Goal: Communication & Community: Answer question/provide support

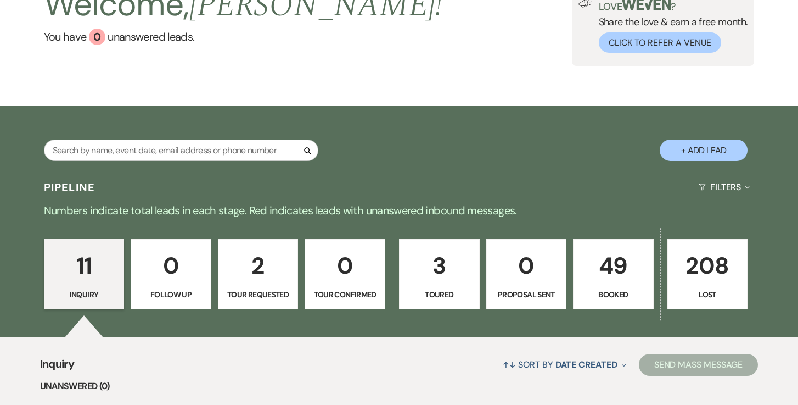
scroll to position [88, 0]
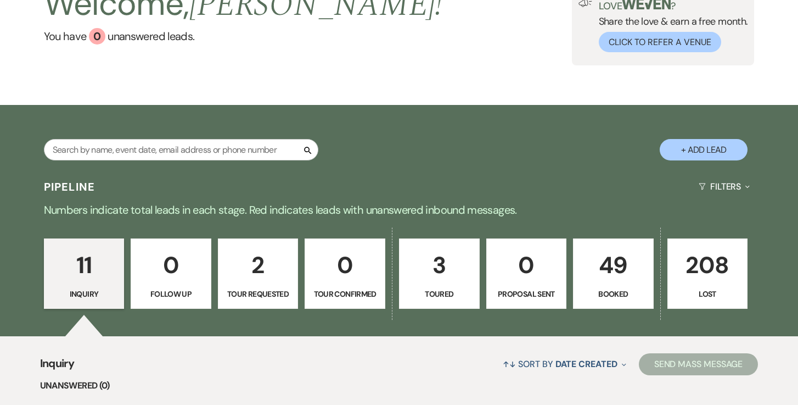
click at [612, 257] on p "49" at bounding box center [613, 264] width 66 height 37
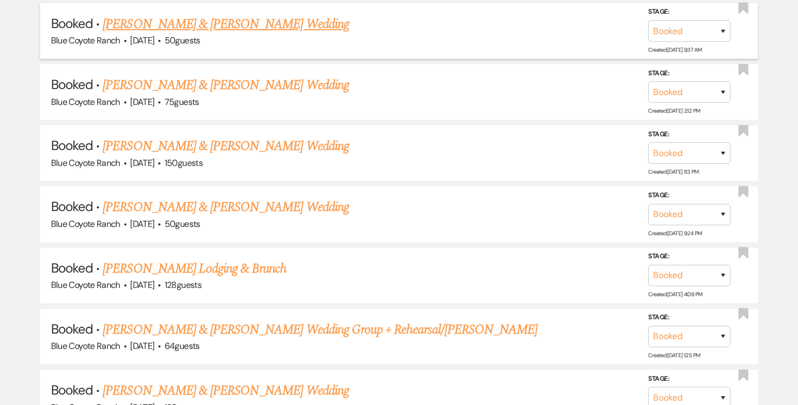
scroll to position [982, 0]
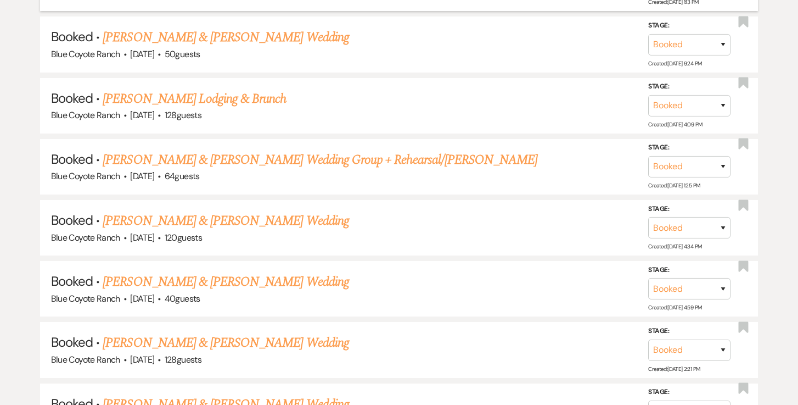
scroll to position [1152, 0]
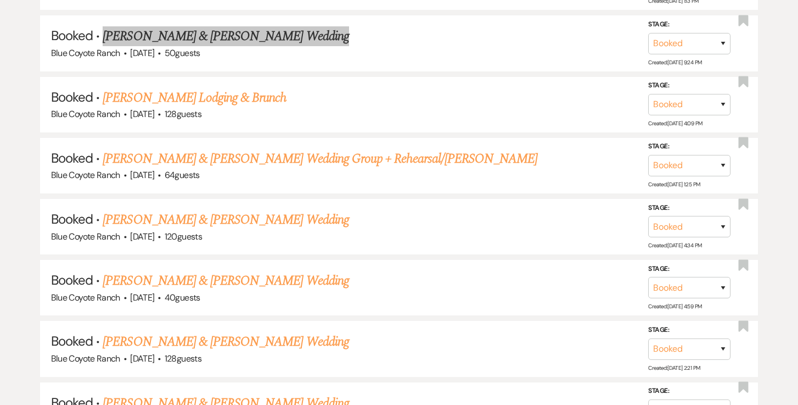
drag, startPoint x: 232, startPoint y: 30, endPoint x: 268, endPoint y: 7, distance: 42.9
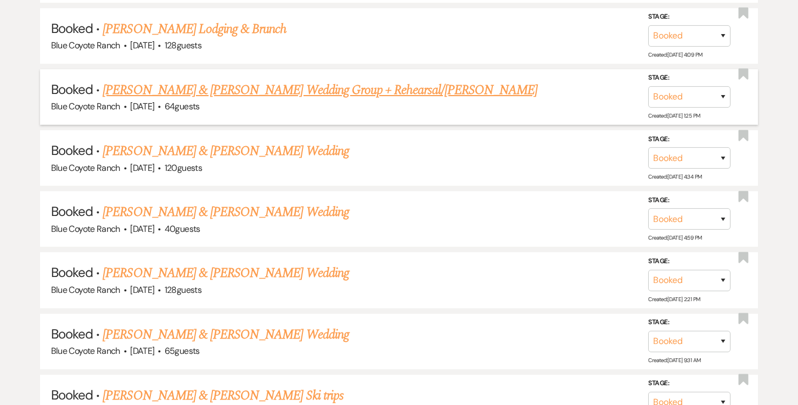
scroll to position [1225, 0]
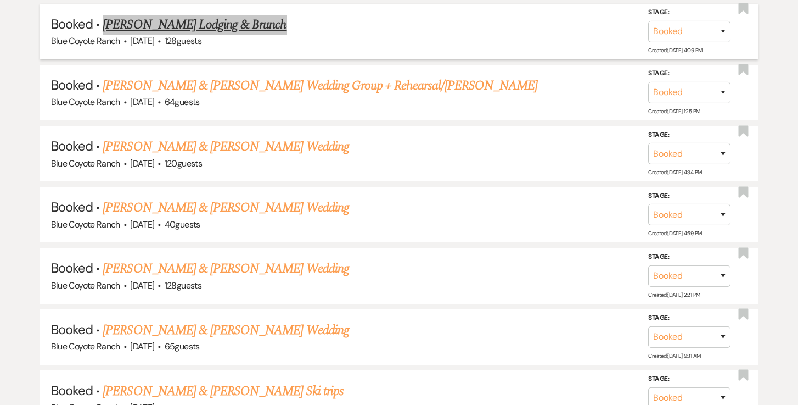
drag, startPoint x: 206, startPoint y: 16, endPoint x: 230, endPoint y: 6, distance: 25.8
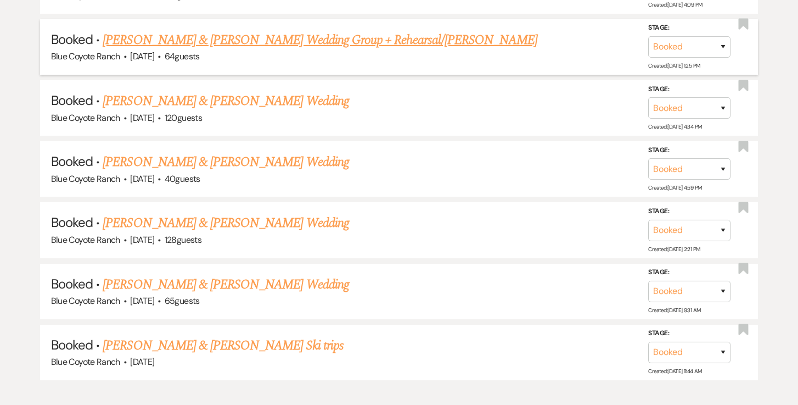
scroll to position [1276, 0]
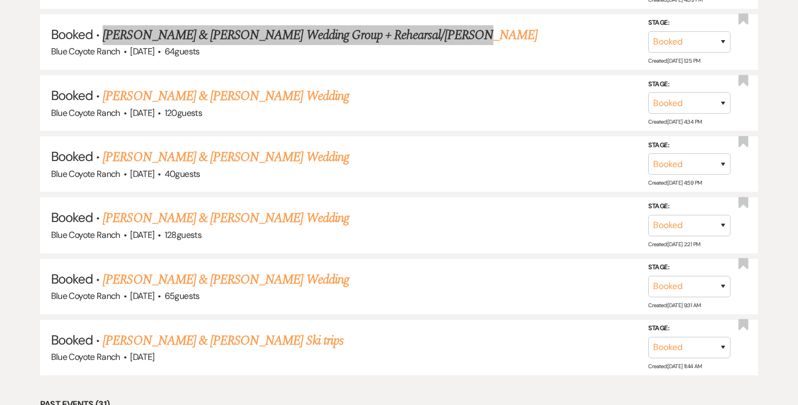
drag, startPoint x: 231, startPoint y: 29, endPoint x: 231, endPoint y: 3, distance: 25.8
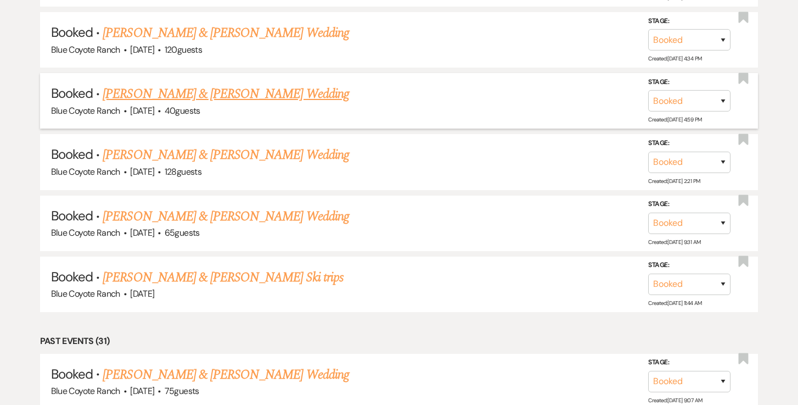
scroll to position [1340, 0]
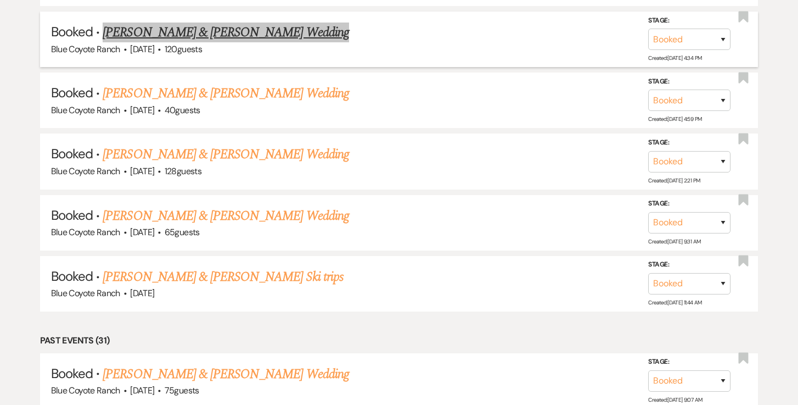
drag, startPoint x: 212, startPoint y: 82, endPoint x: 219, endPoint y: 8, distance: 74.4
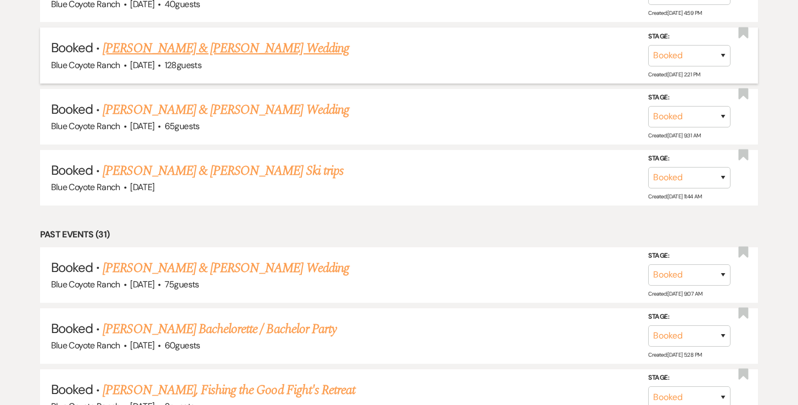
scroll to position [1446, 0]
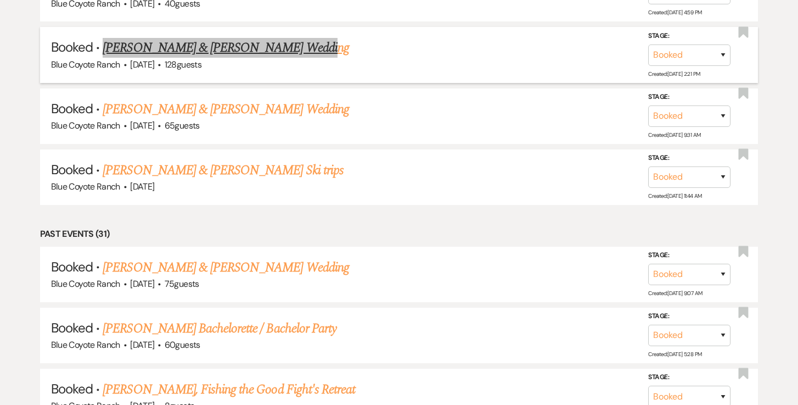
drag, startPoint x: 187, startPoint y: 98, endPoint x: 209, endPoint y: 9, distance: 92.1
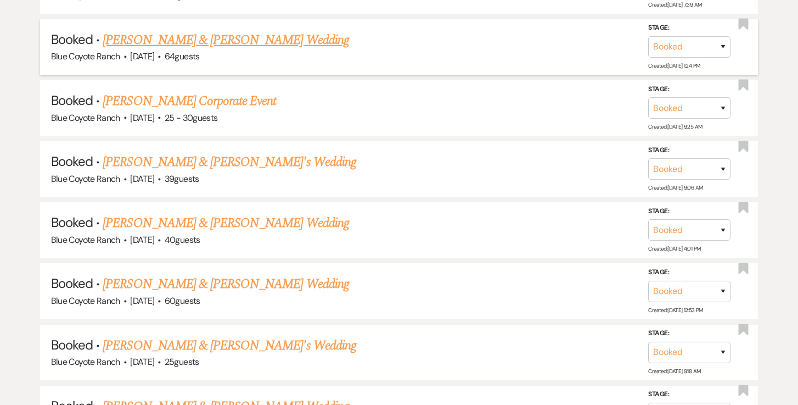
scroll to position [613, 0]
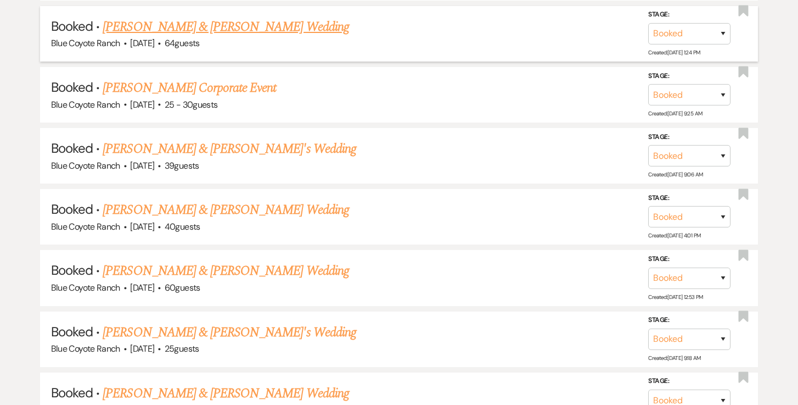
click at [224, 30] on link "Tyler Roberts & Tori Riggs's Wedding" at bounding box center [226, 27] width 246 height 20
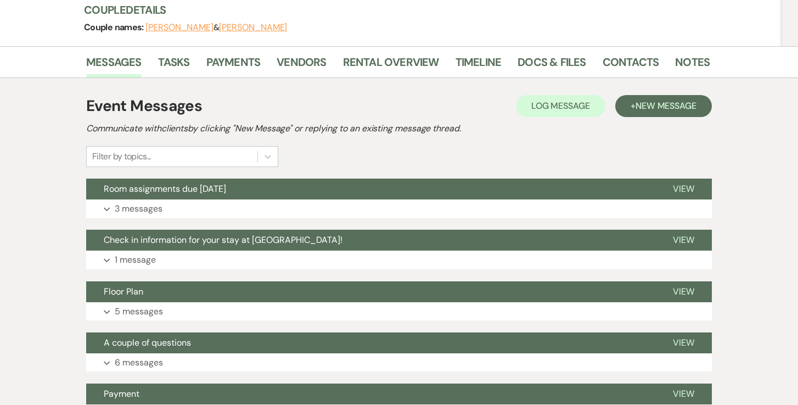
scroll to position [156, 0]
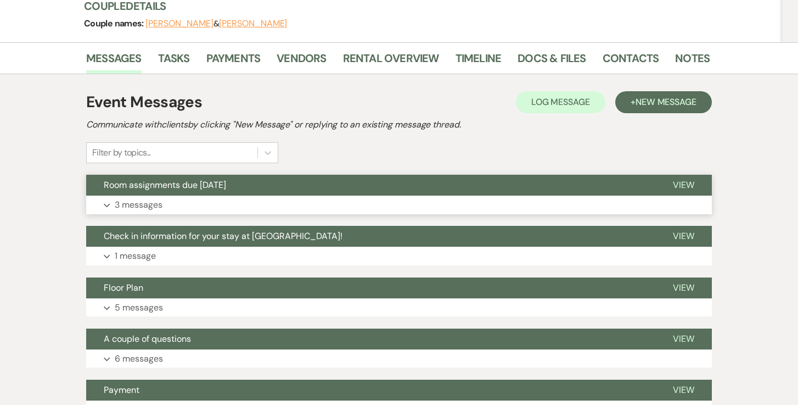
click at [332, 200] on button "Expand 3 messages" at bounding box center [399, 204] width 626 height 19
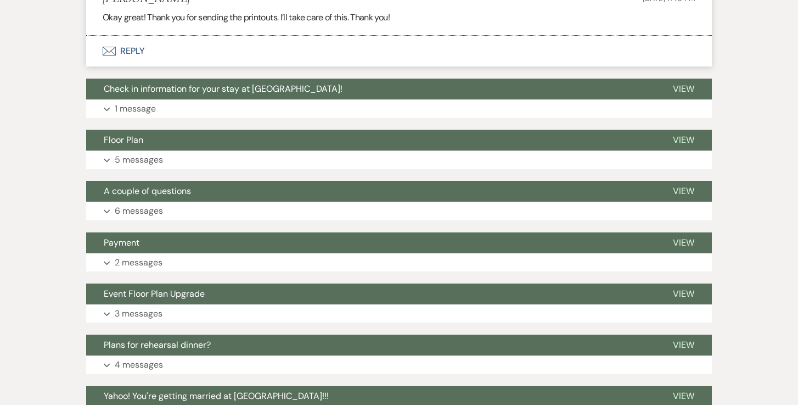
scroll to position [681, 0]
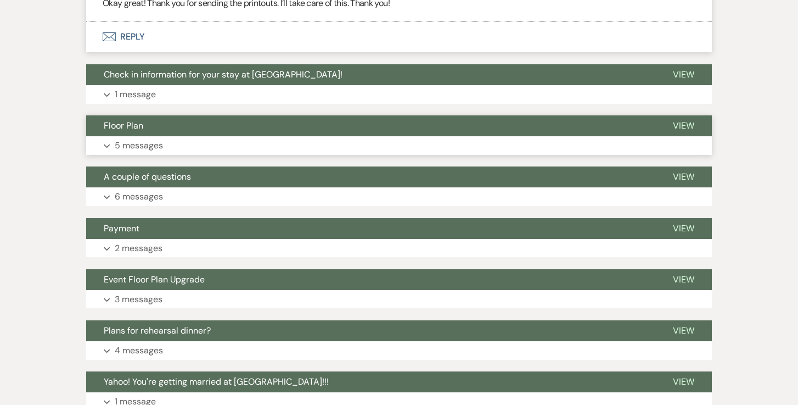
click at [270, 149] on button "Expand 5 messages" at bounding box center [399, 145] width 626 height 19
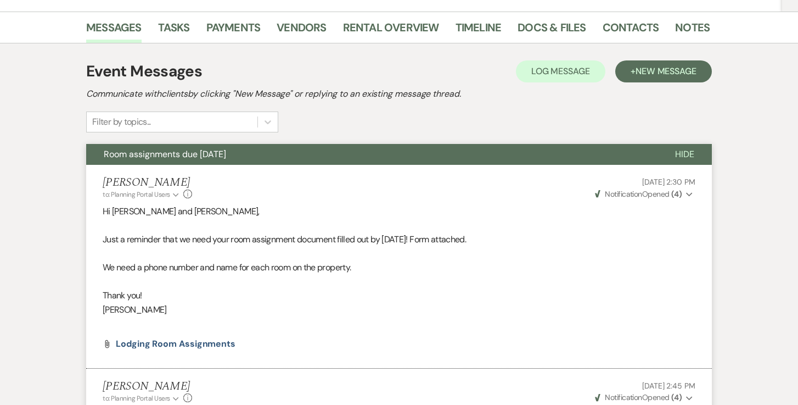
scroll to position [0, 0]
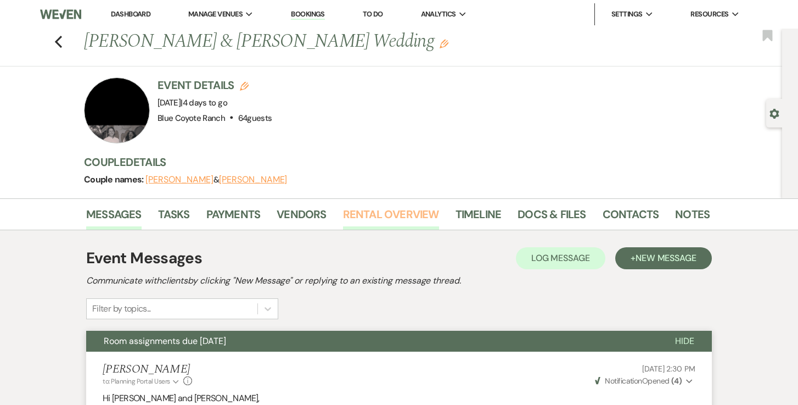
click at [418, 217] on link "Rental Overview" at bounding box center [391, 217] width 96 height 24
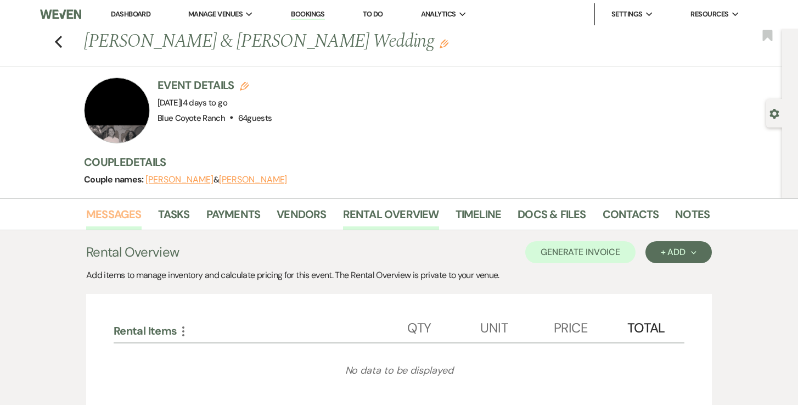
click at [115, 216] on link "Messages" at bounding box center [113, 217] width 55 height 24
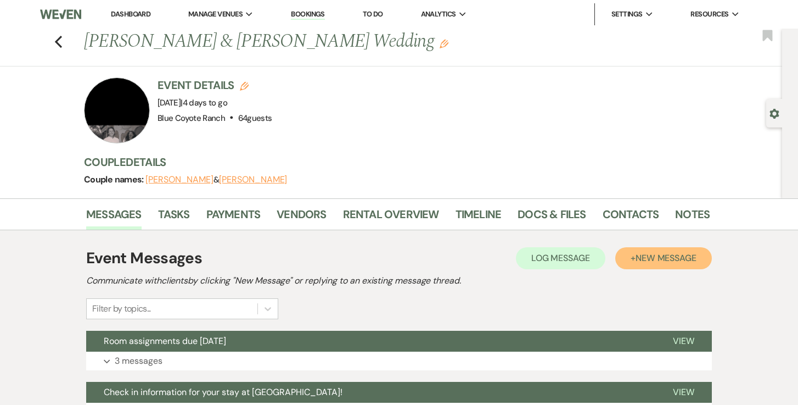
click at [663, 256] on span "New Message" at bounding box center [666, 258] width 61 height 12
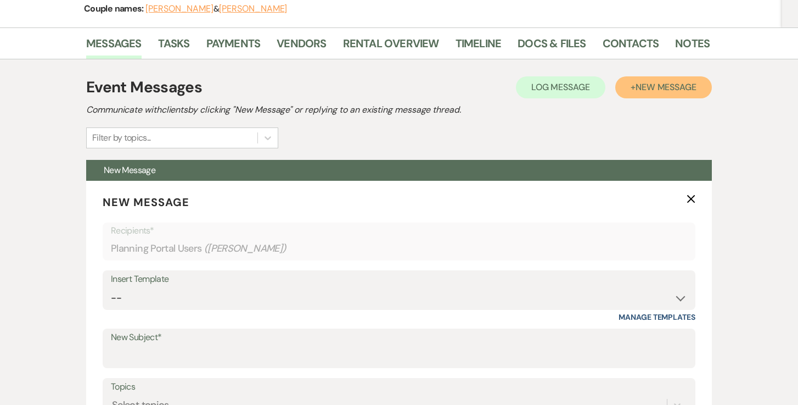
scroll to position [171, 0]
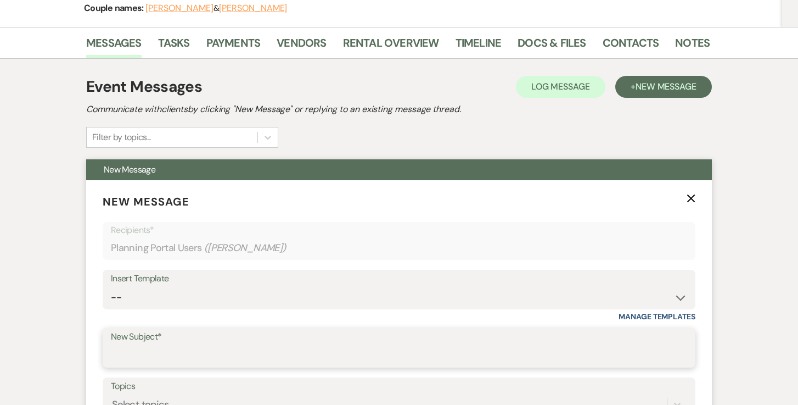
click at [336, 349] on input "New Subject*" at bounding box center [399, 355] width 576 height 21
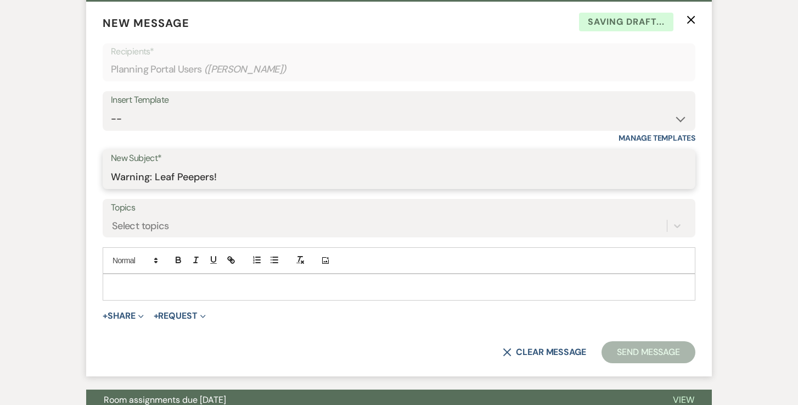
scroll to position [350, 0]
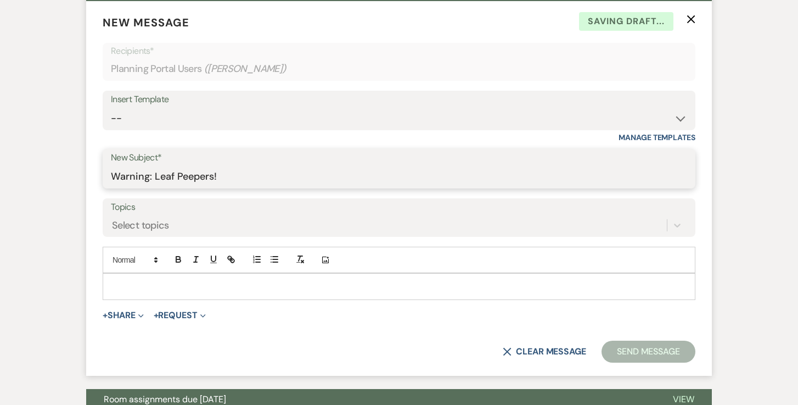
type input "Warning: Leaf Peepers!"
click at [218, 283] on p at bounding box center [398, 286] width 575 height 12
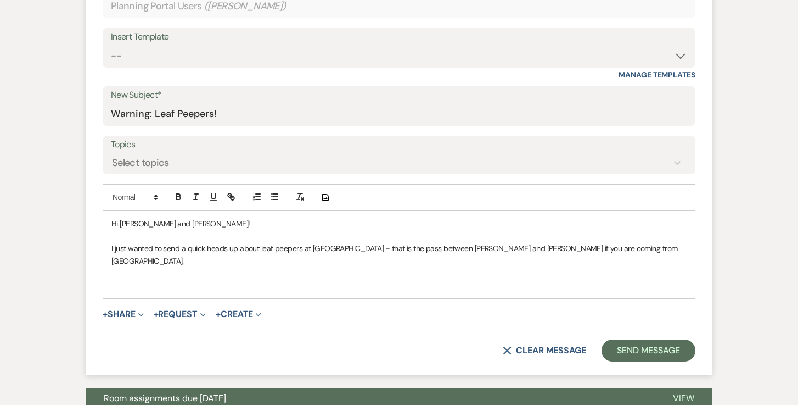
scroll to position [413, 0]
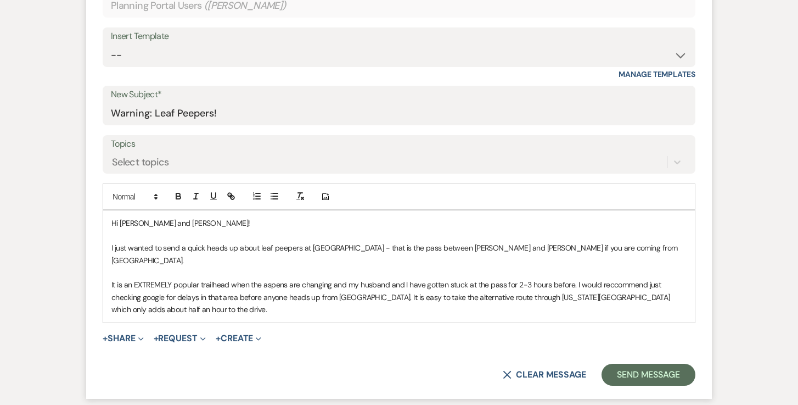
click at [172, 294] on p "It is an EXTREMELY popular trailhead when the aspens are changing and my husban…" at bounding box center [398, 296] width 575 height 37
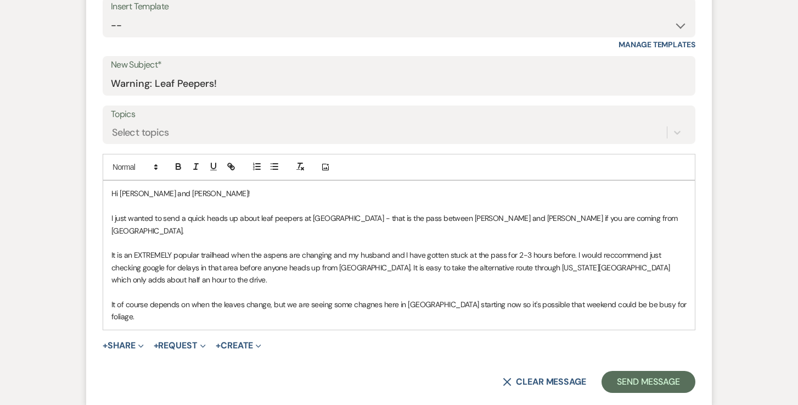
scroll to position [444, 0]
click at [663, 297] on p "It of course depends on when the leaves change, but we are seeing some changes …" at bounding box center [398, 309] width 575 height 25
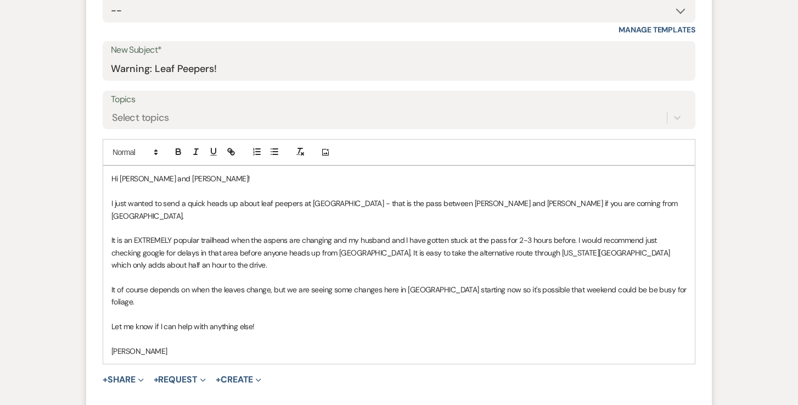
scroll to position [458, 0]
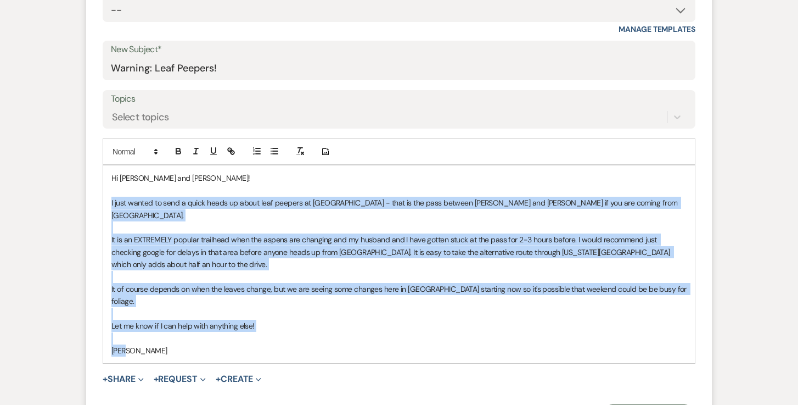
drag, startPoint x: 131, startPoint y: 326, endPoint x: 110, endPoint y: 198, distance: 129.0
click at [110, 198] on div "Hi Tori and Tyler! I just wanted to send a quick heads up about leaf peepers at…" at bounding box center [399, 264] width 592 height 198
copy div "I just wanted to send a quick heads up about leaf peepers at Kenosha Pass - tha…"
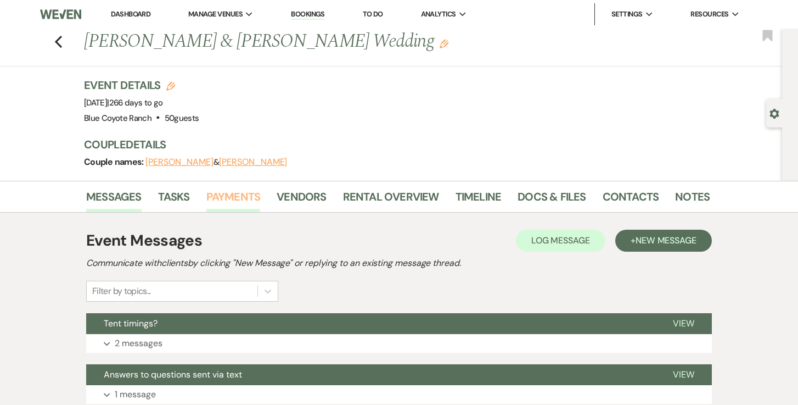
click at [232, 198] on link "Payments" at bounding box center [233, 200] width 54 height 24
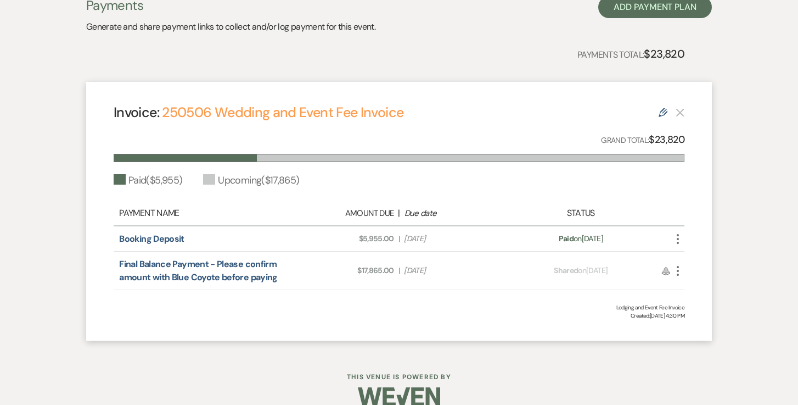
scroll to position [239, 0]
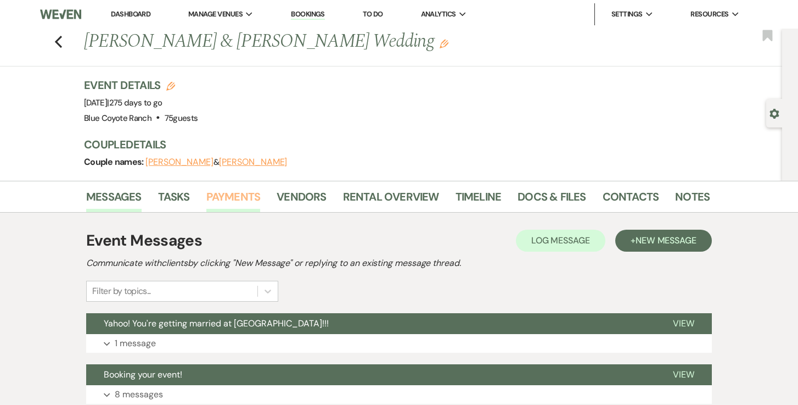
click at [238, 191] on link "Payments" at bounding box center [233, 200] width 54 height 24
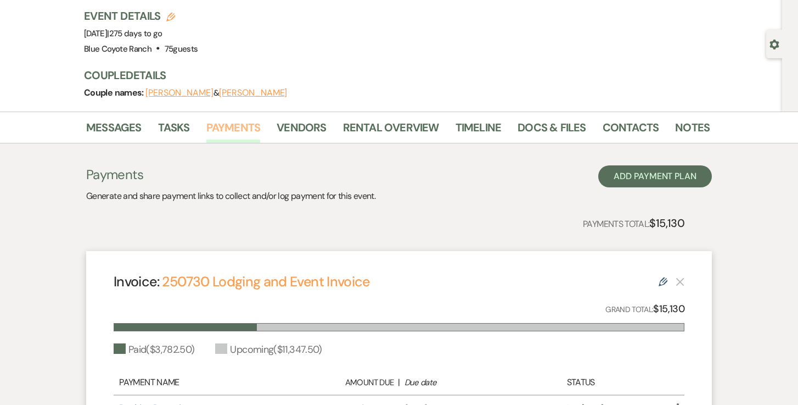
scroll to position [70, 0]
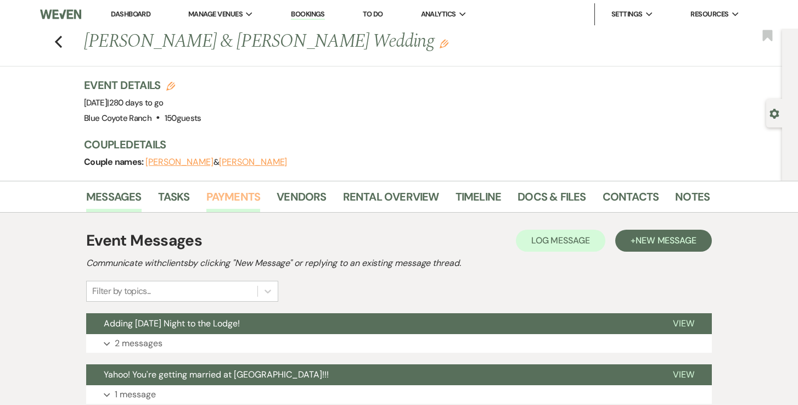
click at [243, 188] on link "Payments" at bounding box center [233, 200] width 54 height 24
click at [240, 200] on link "Payments" at bounding box center [233, 200] width 54 height 24
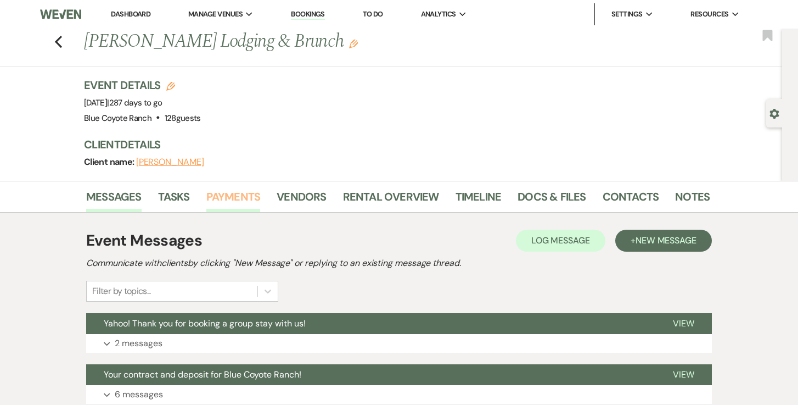
click at [243, 194] on link "Payments" at bounding box center [233, 200] width 54 height 24
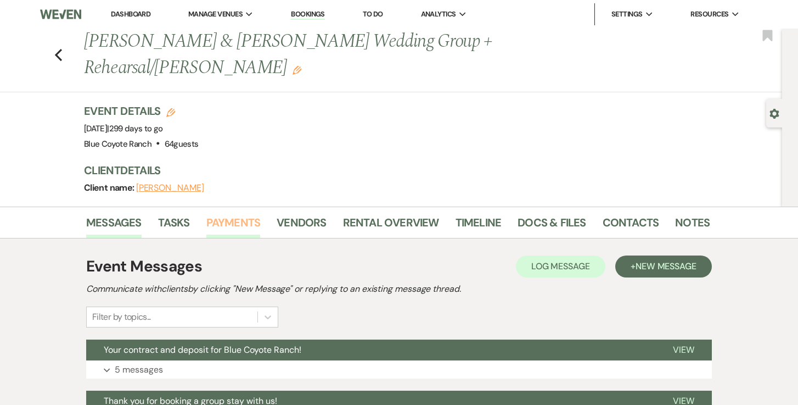
click at [244, 214] on link "Payments" at bounding box center [233, 226] width 54 height 24
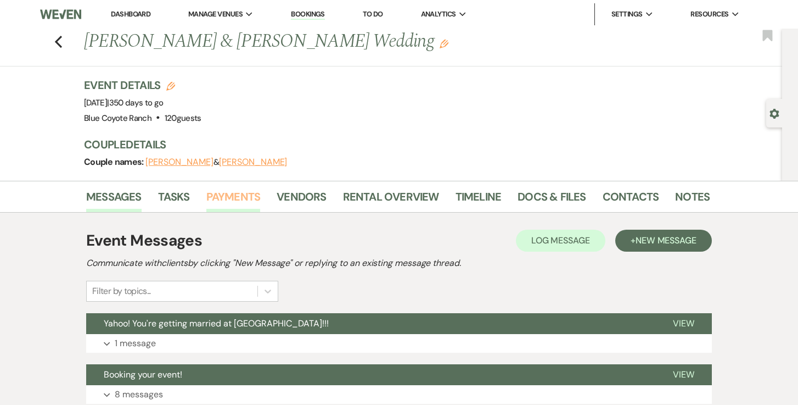
click at [227, 192] on link "Payments" at bounding box center [233, 200] width 54 height 24
click at [218, 205] on link "Payments" at bounding box center [233, 200] width 54 height 24
click at [242, 198] on link "Payments" at bounding box center [233, 200] width 54 height 24
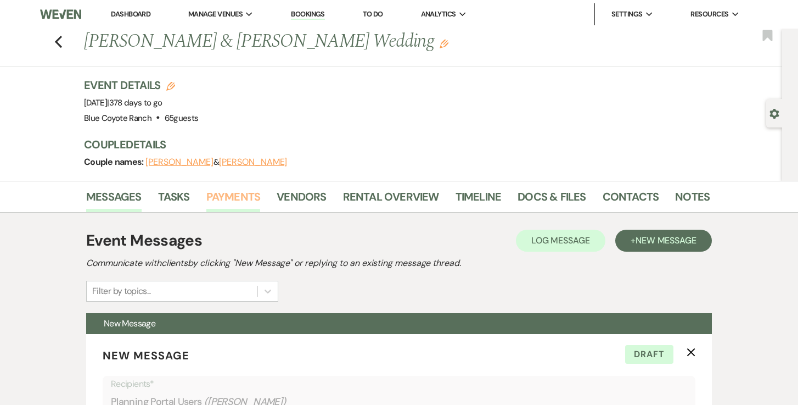
click at [225, 199] on link "Payments" at bounding box center [233, 200] width 54 height 24
